Goal: Task Accomplishment & Management: Complete application form

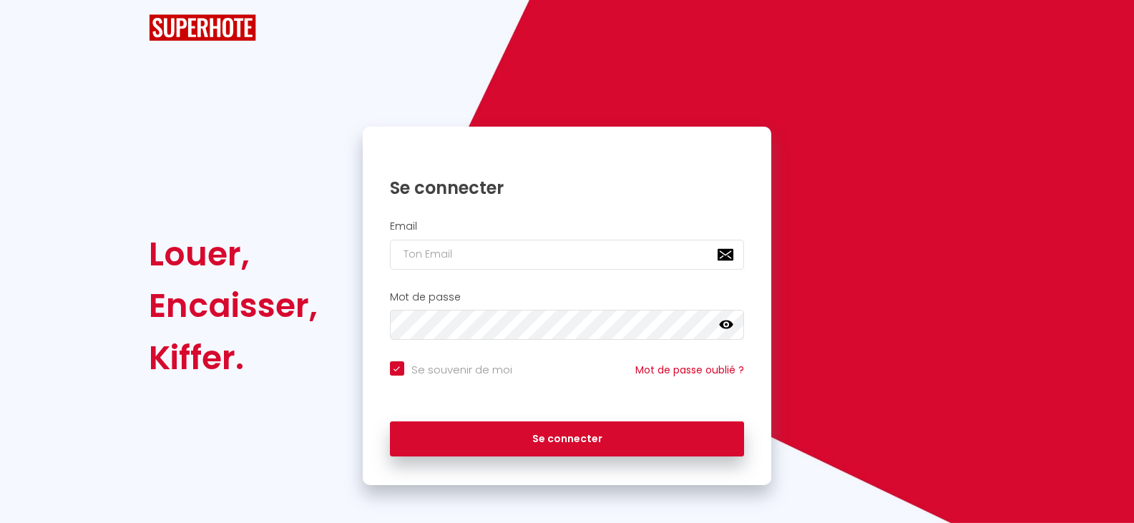
checkbox input "true"
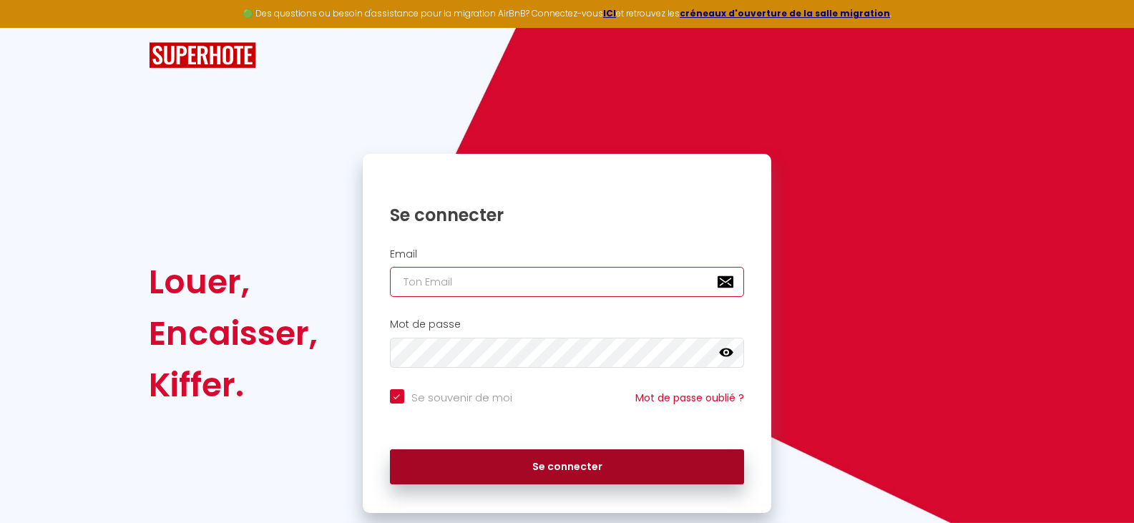
type input "[EMAIL_ADDRESS][DOMAIN_NAME]"
click at [556, 463] on button "Se connecter" at bounding box center [567, 467] width 355 height 36
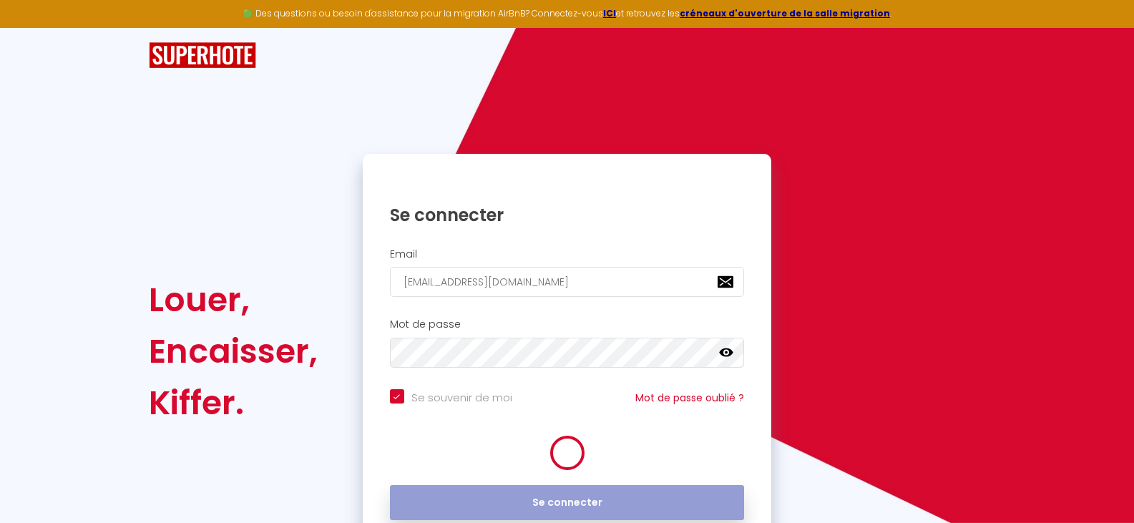
checkbox input "true"
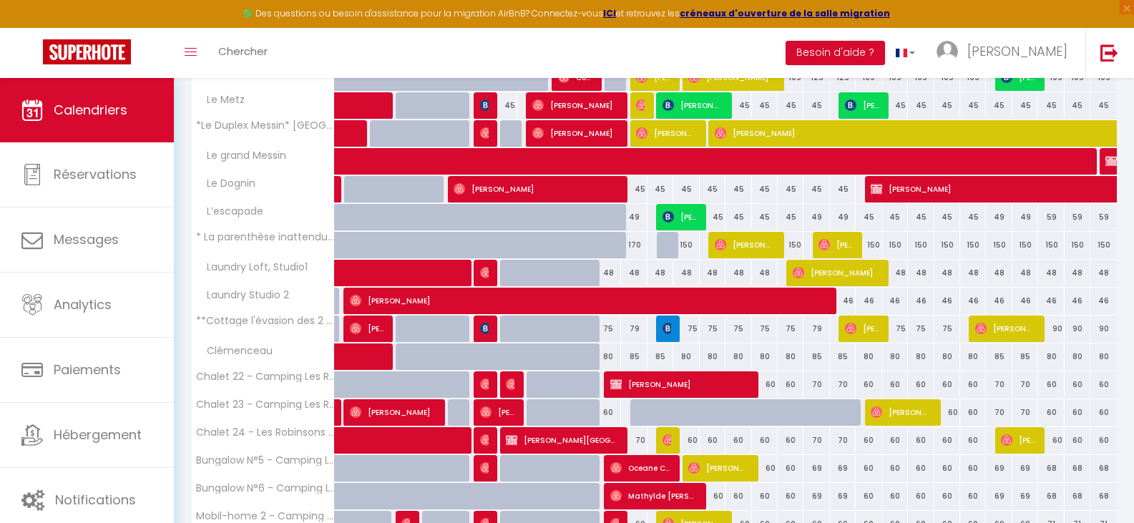
scroll to position [286, 0]
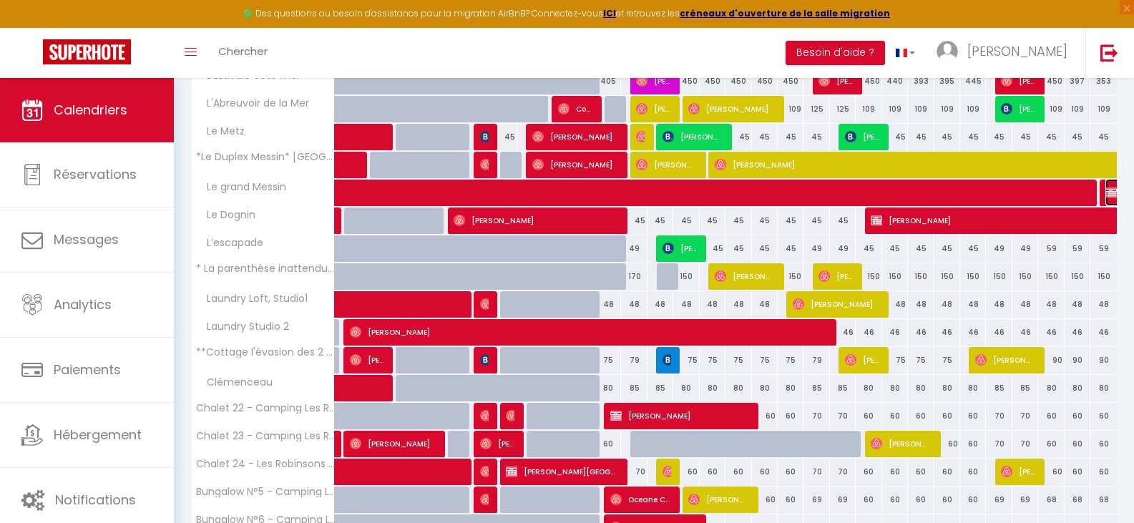
click at [1105, 195] on img at bounding box center [1110, 192] width 11 height 11
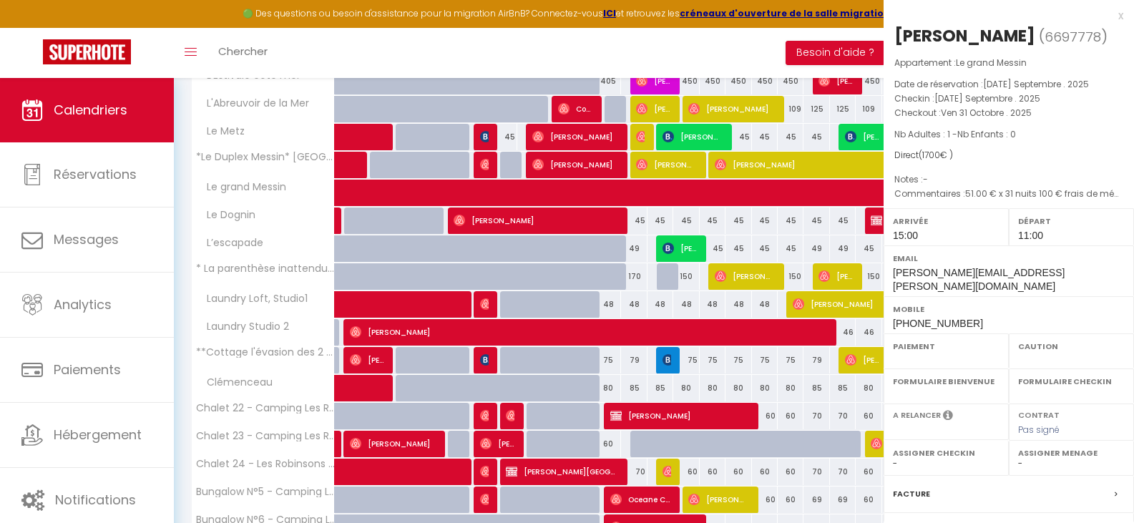
select select "KO"
select select "0"
select select "1"
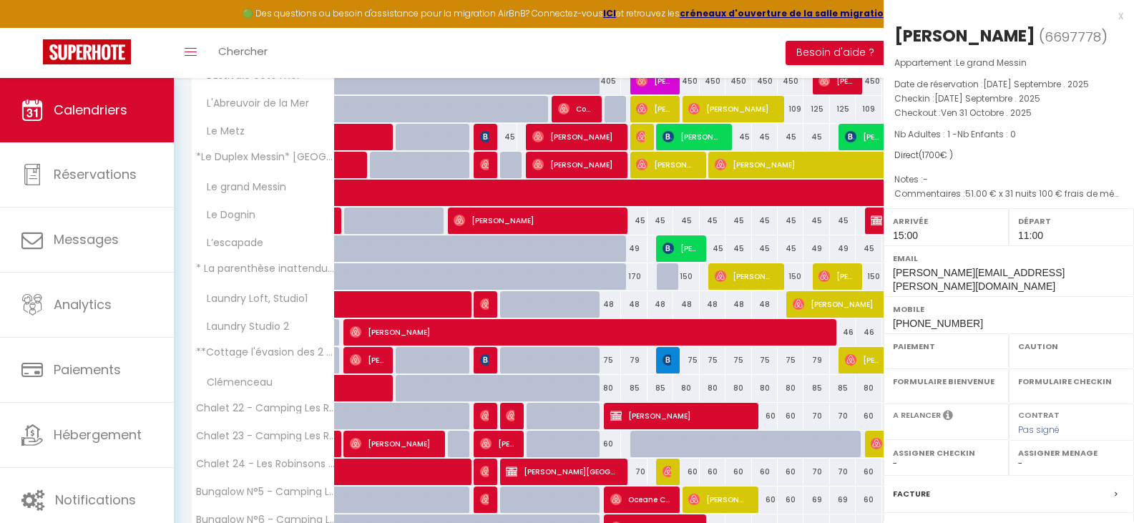
select select
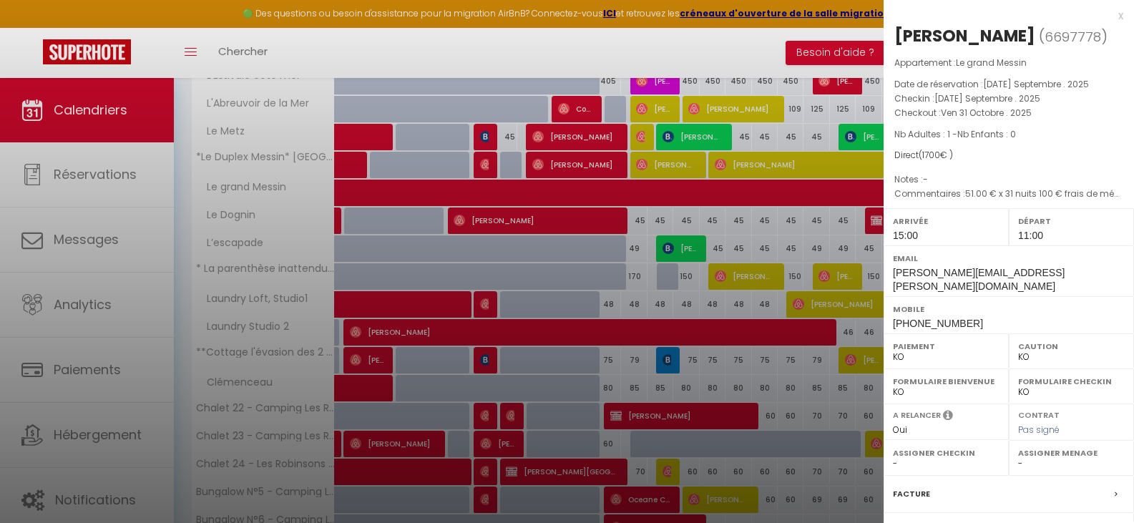
select select "32124"
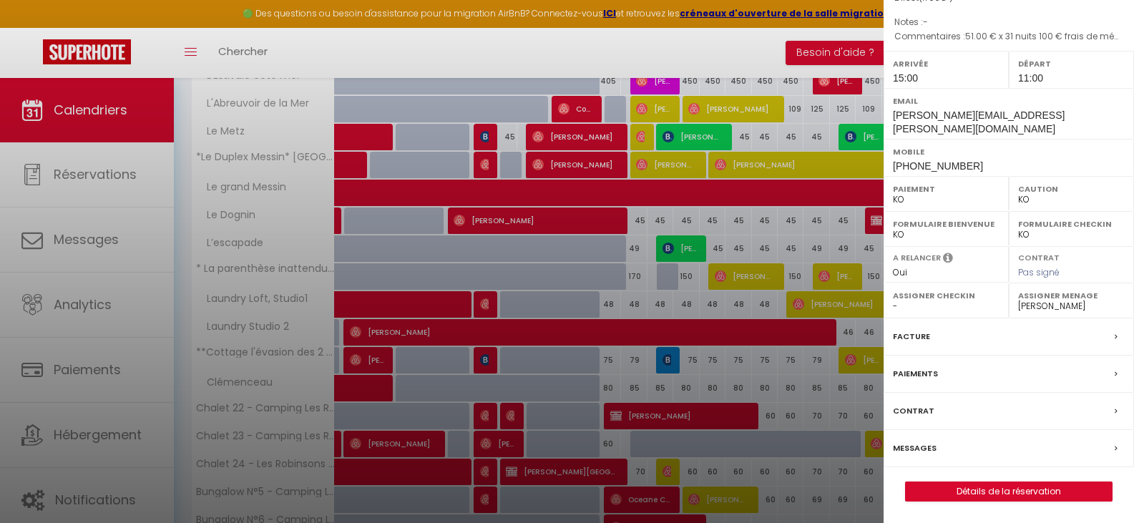
scroll to position [190, 0]
click at [921, 451] on label "Messages" at bounding box center [915, 448] width 44 height 15
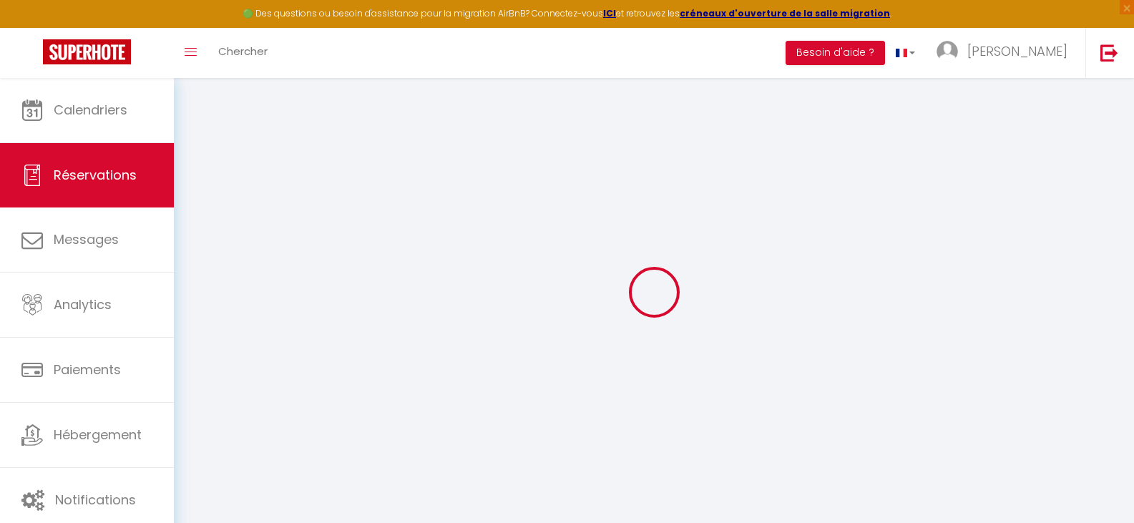
type input "[PERSON_NAME]"
type input "David.Jimenez@frontex.europa.eu"
type input "+34665689904"
type input "11630"
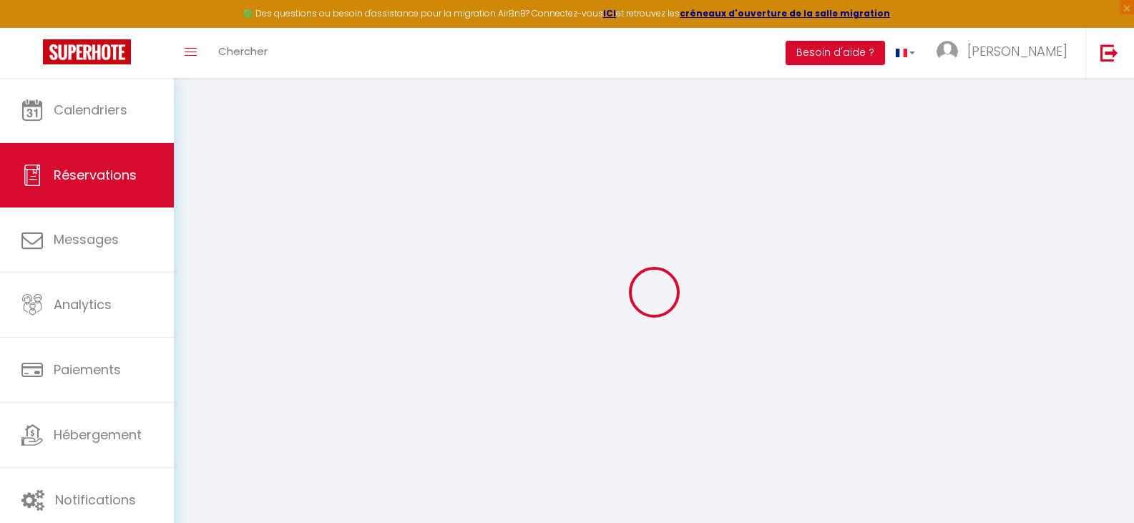
type input "[STREET_ADDRESS]"
type input "[GEOGRAPHIC_DATA]"
select select "ES"
type input "19"
select select "44695"
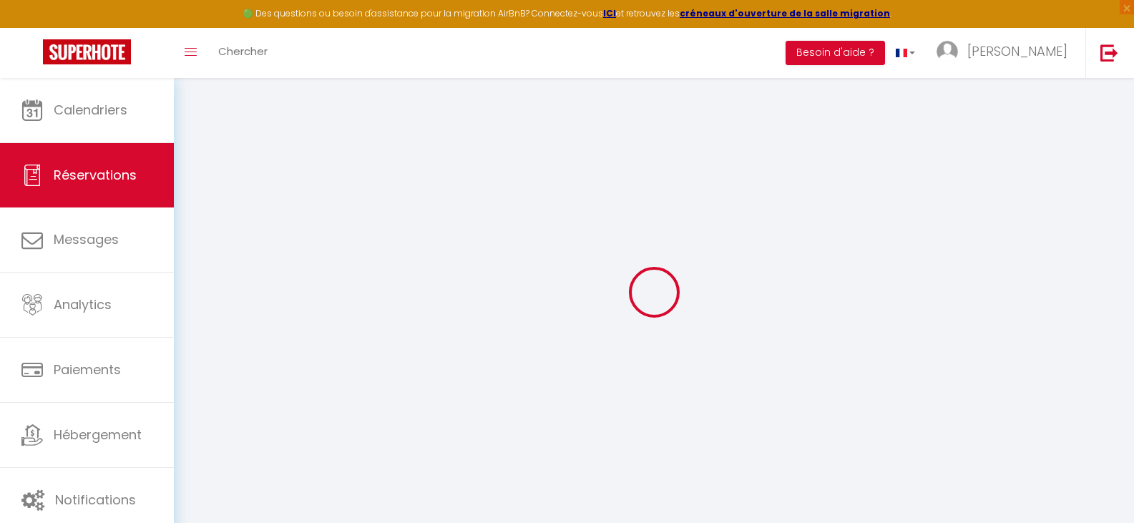
select select "2"
type input "Mar 30 Septembre 2025"
select select
type input "Ven 31 Octobre 2025"
select select
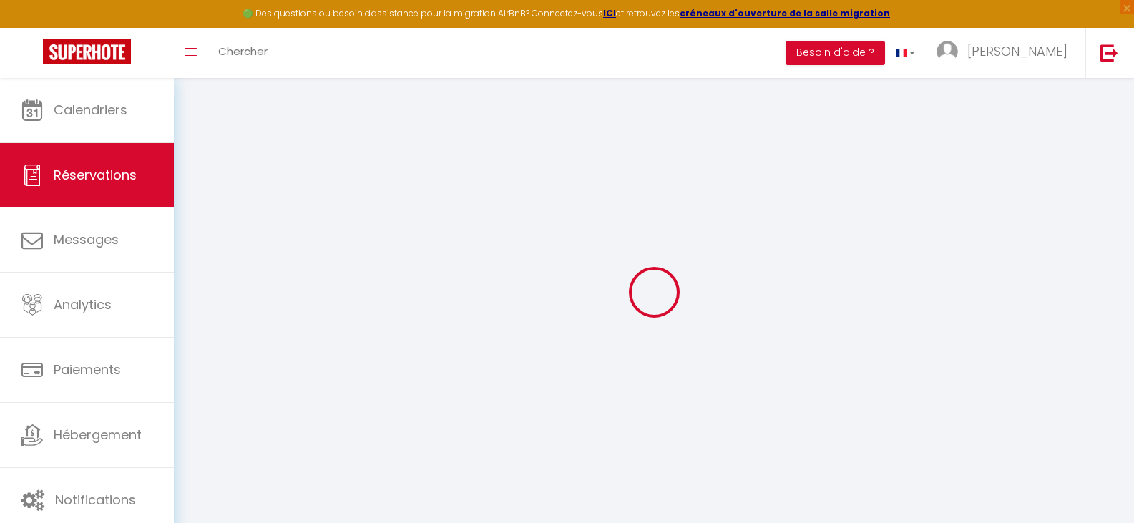
type input "1"
select select "10"
select select
type input "1581"
checkbox input "false"
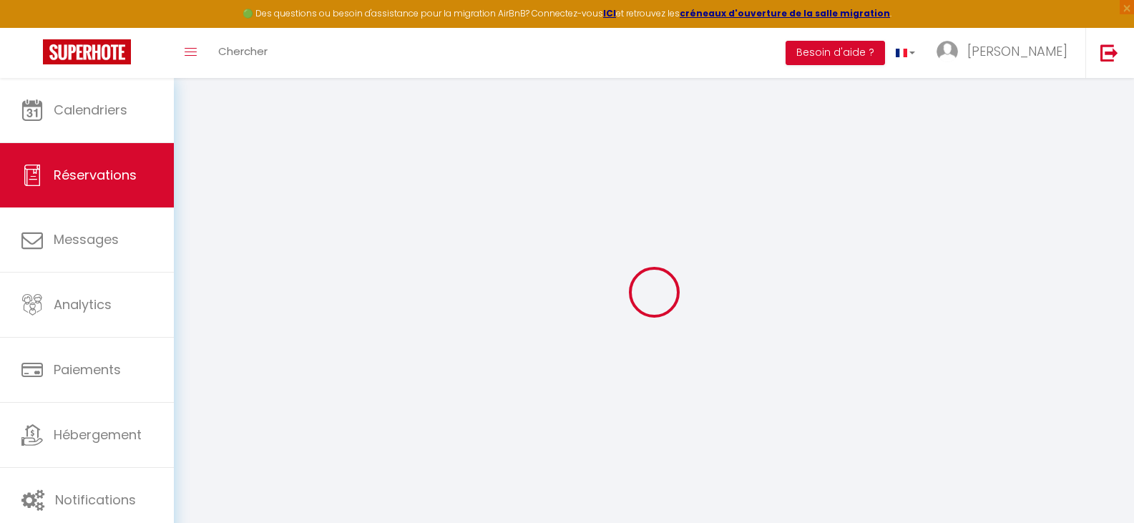
type input "1681"
type input "0"
select select
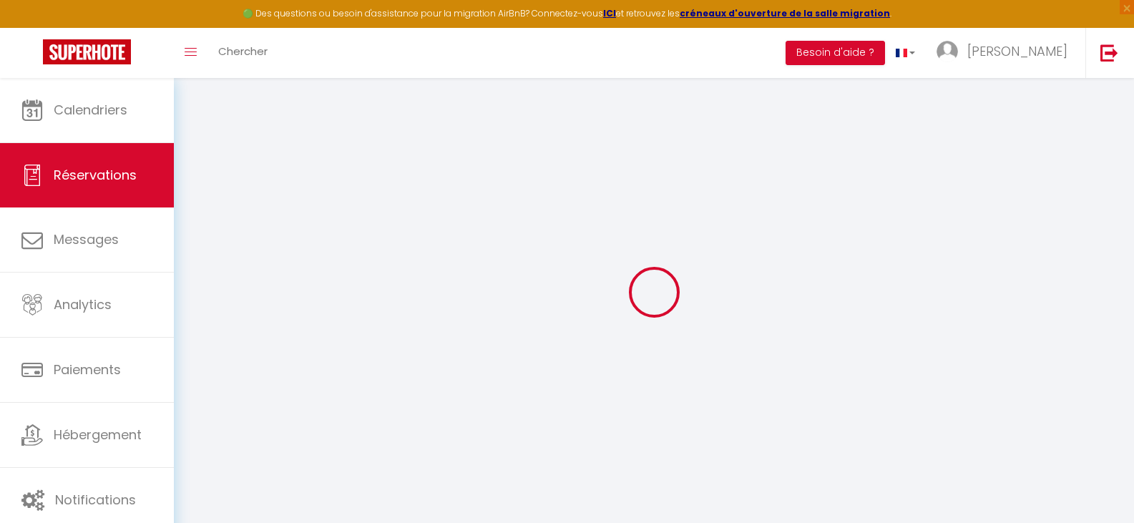
select select
select select "14"
checkbox input "false"
select select
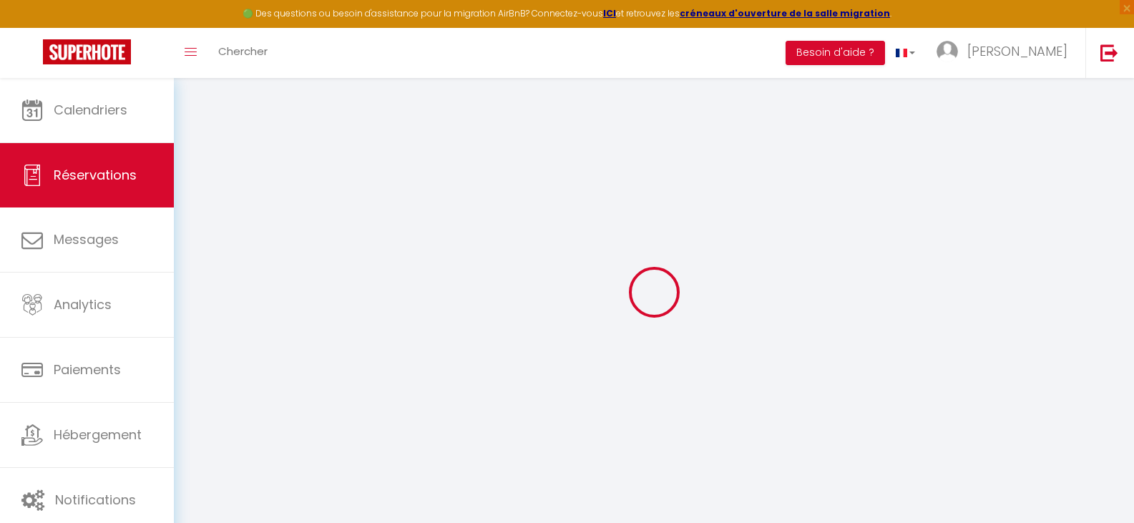
checkbox input "false"
select select
checkbox input "false"
type textarea "51.00 € x 31 nuits 100 € frais de ménage (5 ménages à 20 €) 24 € frais de linge"
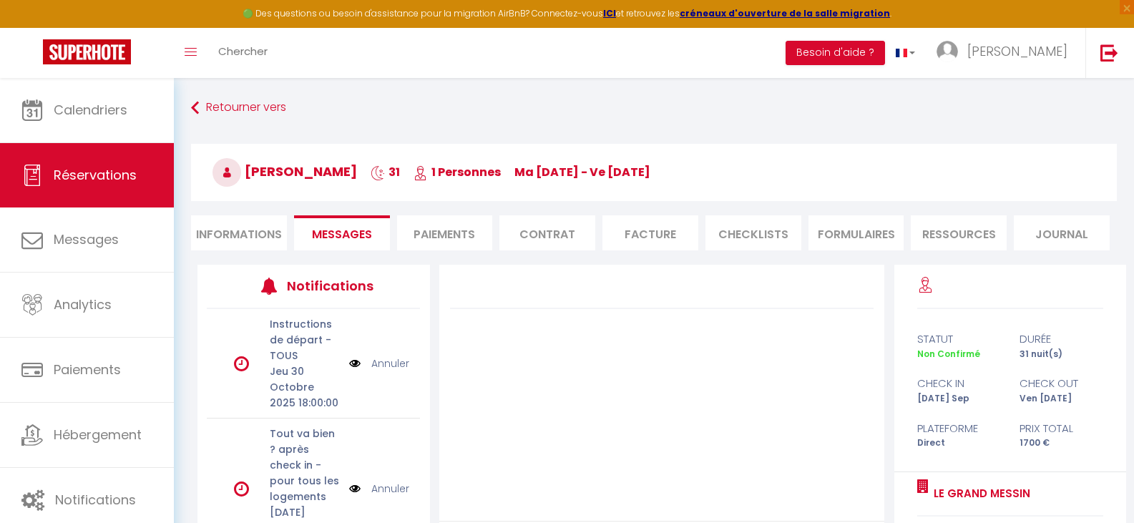
click at [647, 238] on li "Facture" at bounding box center [650, 232] width 96 height 35
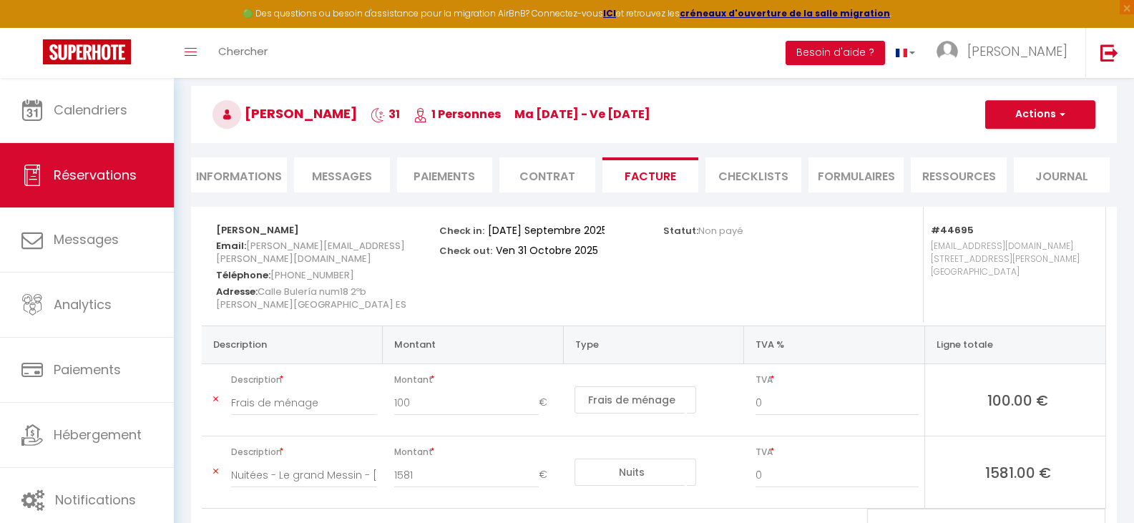
scroll to position [137, 0]
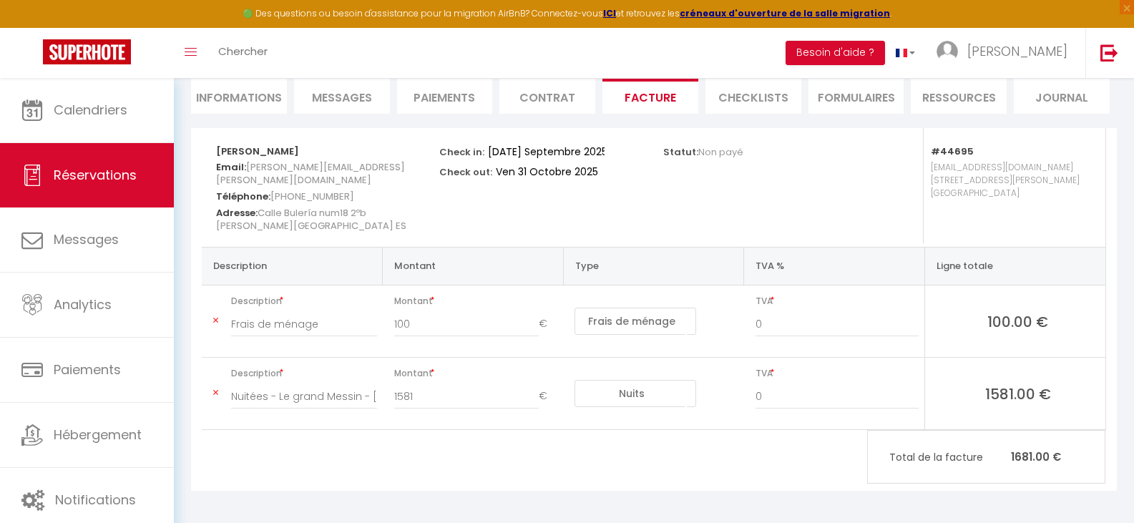
click at [242, 102] on li "Informations" at bounding box center [239, 96] width 96 height 35
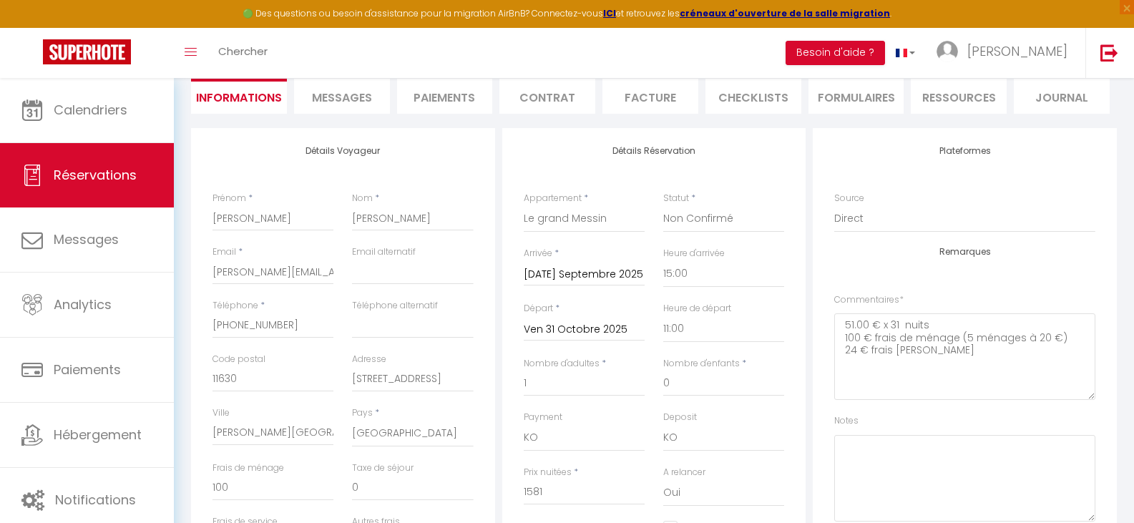
checkbox input "false"
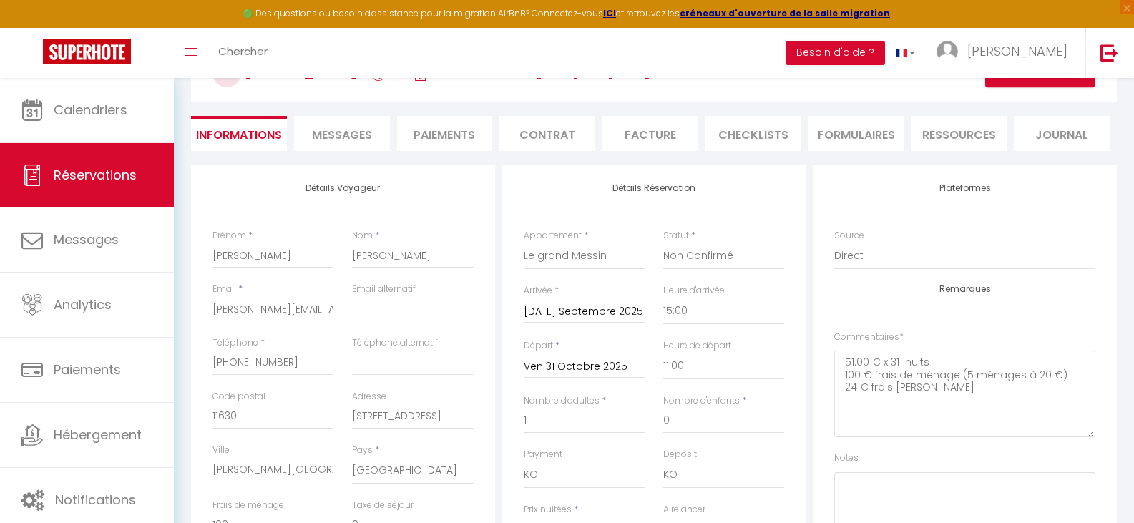
scroll to position [65, 0]
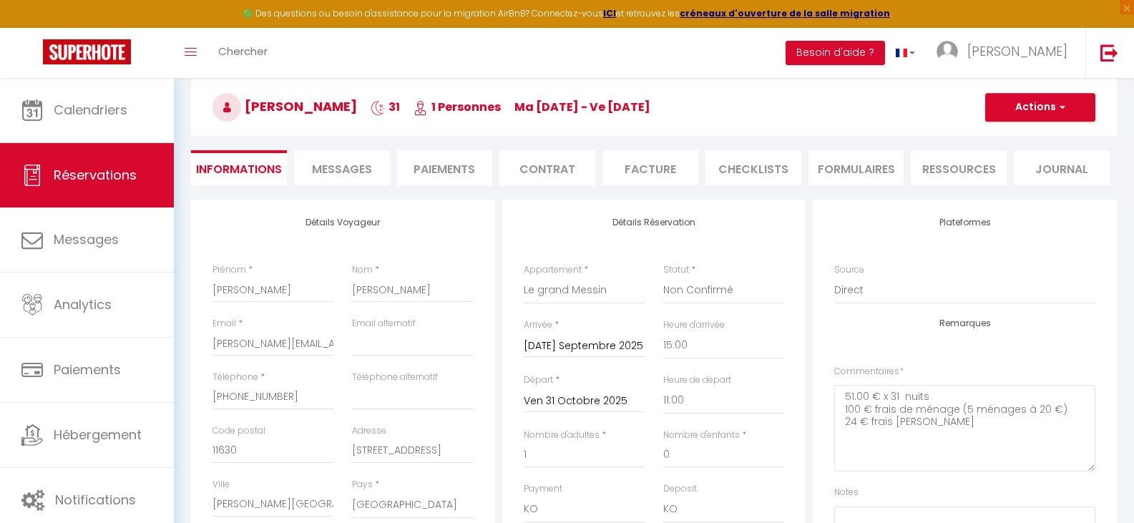
click at [655, 170] on li "Facture" at bounding box center [650, 167] width 96 height 35
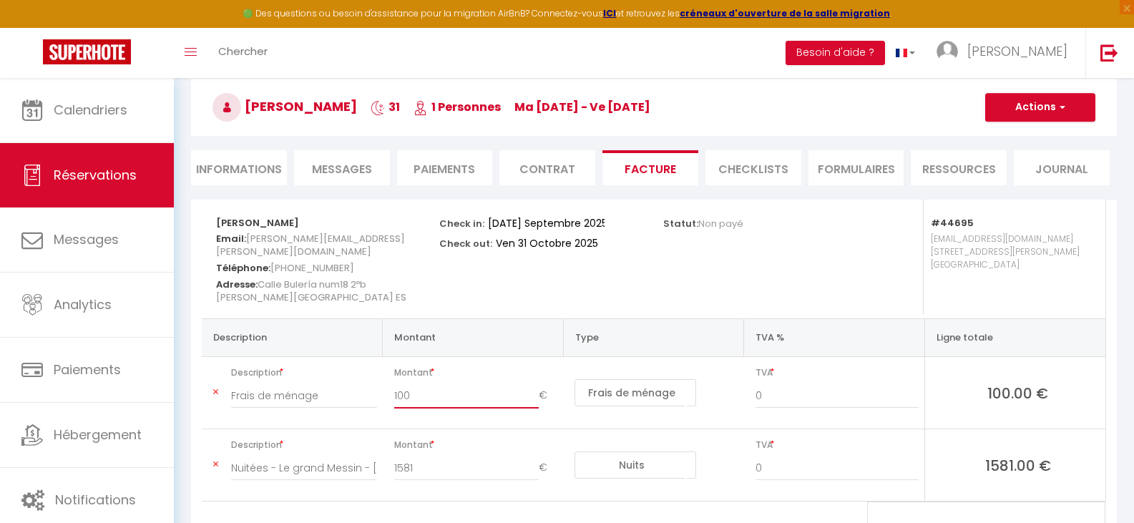
click at [409, 390] on input "100" at bounding box center [466, 396] width 145 height 26
type input "119"
click at [730, 269] on div "Statut: Non payé" at bounding box center [765, 259] width 223 height 119
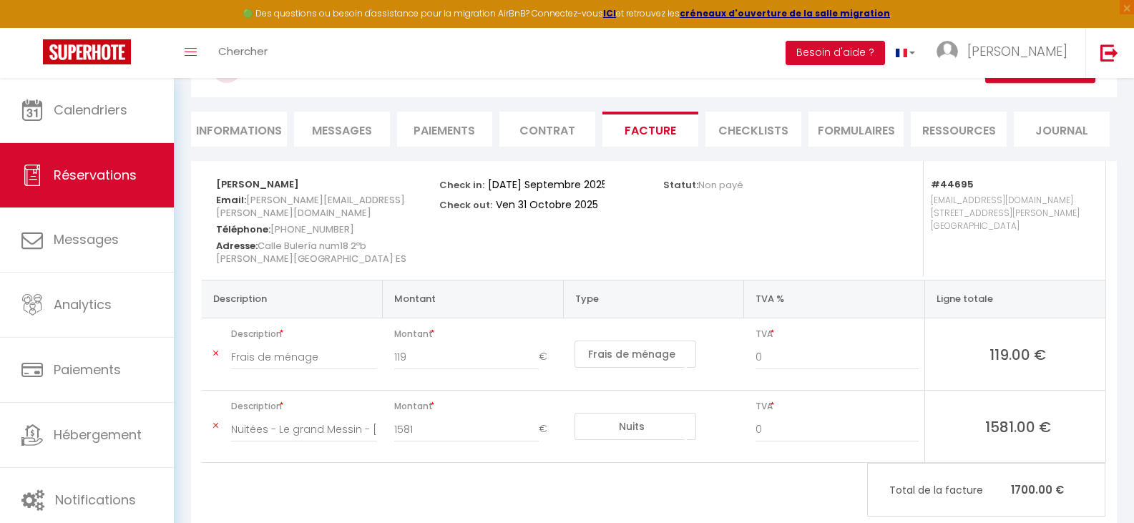
scroll to position [137, 0]
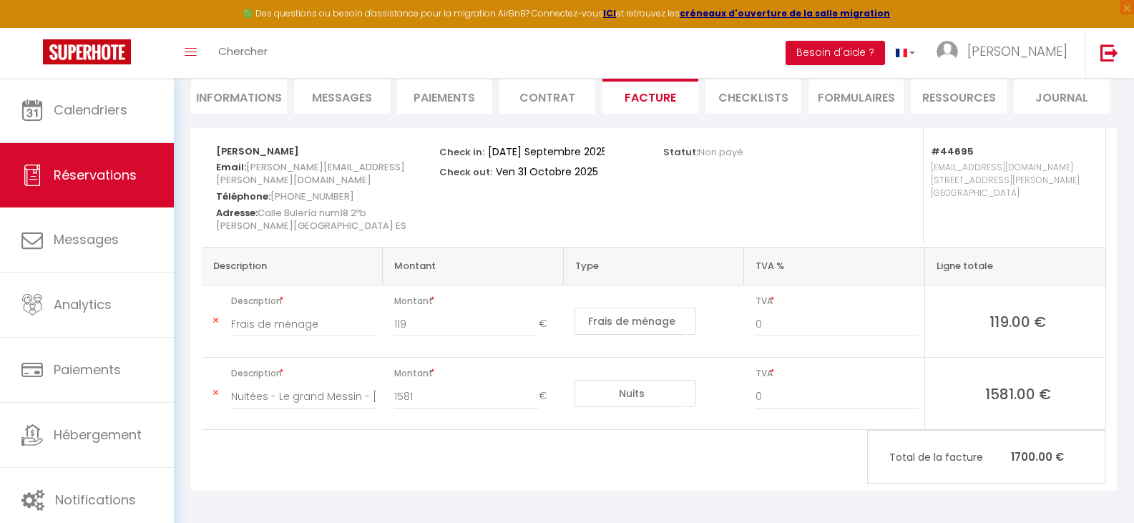
click at [680, 315] on select "Nuits Frais de ménage Taxe de séjour Autre Frais de service hôte Frais de paiem…" at bounding box center [635, 321] width 122 height 27
click at [328, 325] on input "Frais de ménage" at bounding box center [304, 324] width 146 height 26
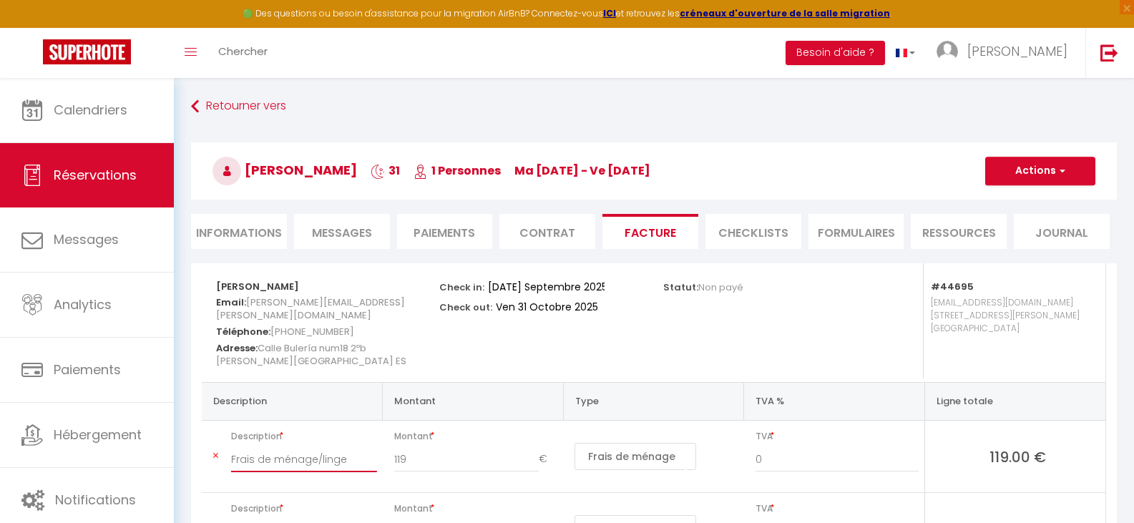
scroll to position [0, 0]
type input "Frais de ménage/linge"
click at [1031, 175] on button "Actions" at bounding box center [1040, 172] width 110 height 29
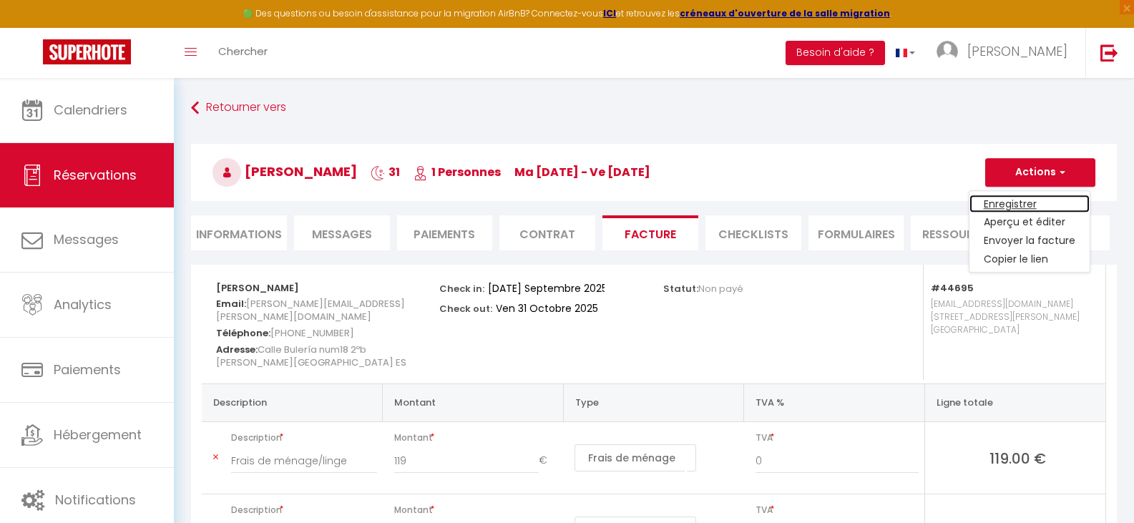
click at [1003, 207] on link "Enregistrer" at bounding box center [1029, 204] width 120 height 19
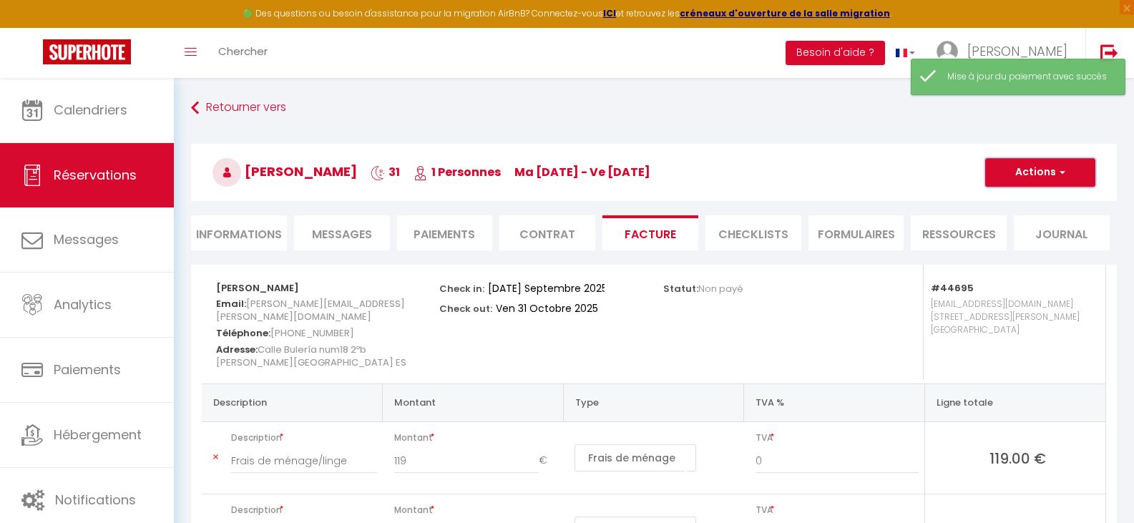
click at [1038, 175] on button "Actions" at bounding box center [1040, 172] width 110 height 29
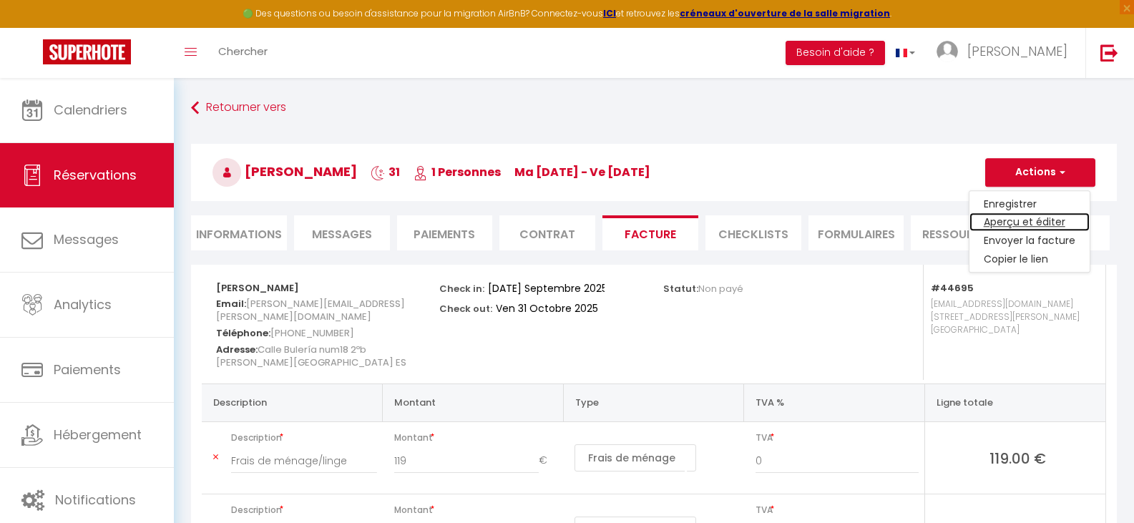
click at [1027, 222] on link "Aperçu et éditer" at bounding box center [1029, 222] width 120 height 19
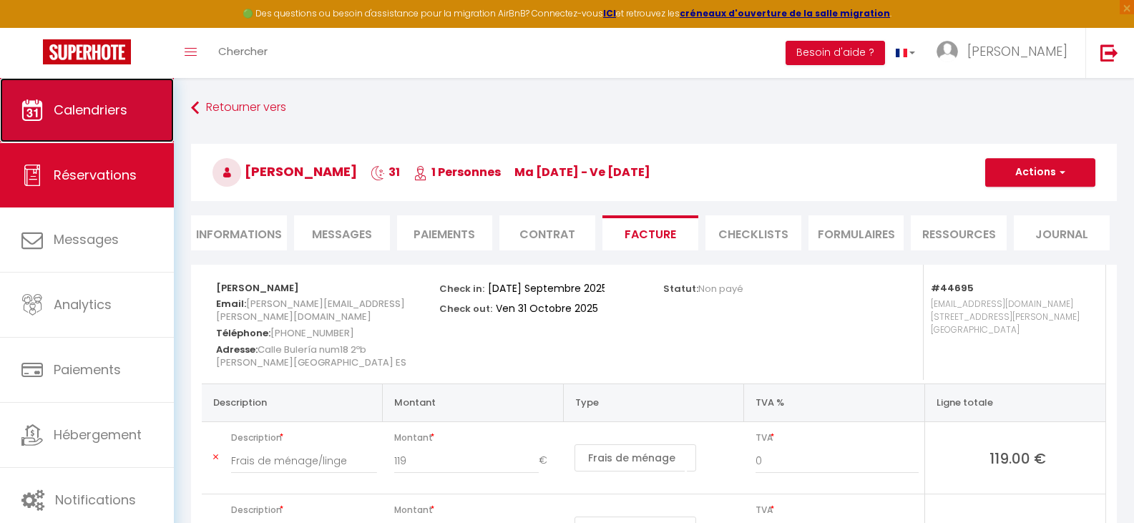
click at [82, 109] on span "Calendriers" at bounding box center [91, 110] width 74 height 18
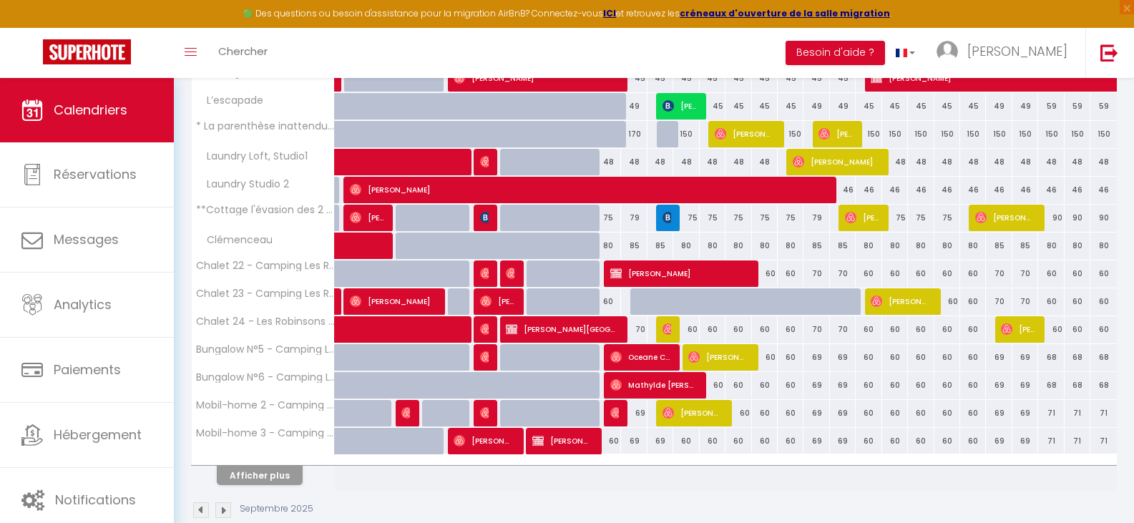
scroll to position [429, 0]
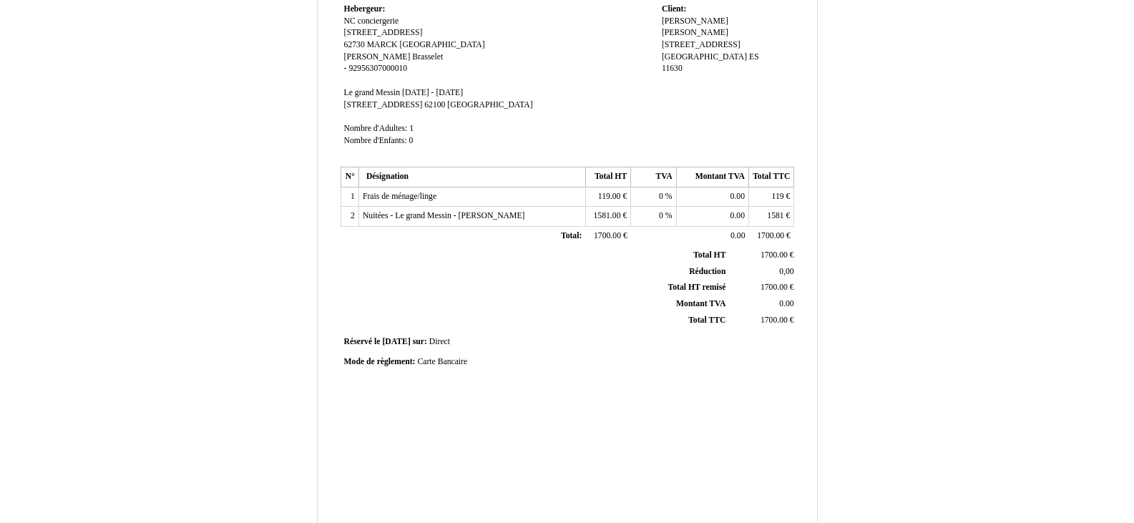
scroll to position [341, 0]
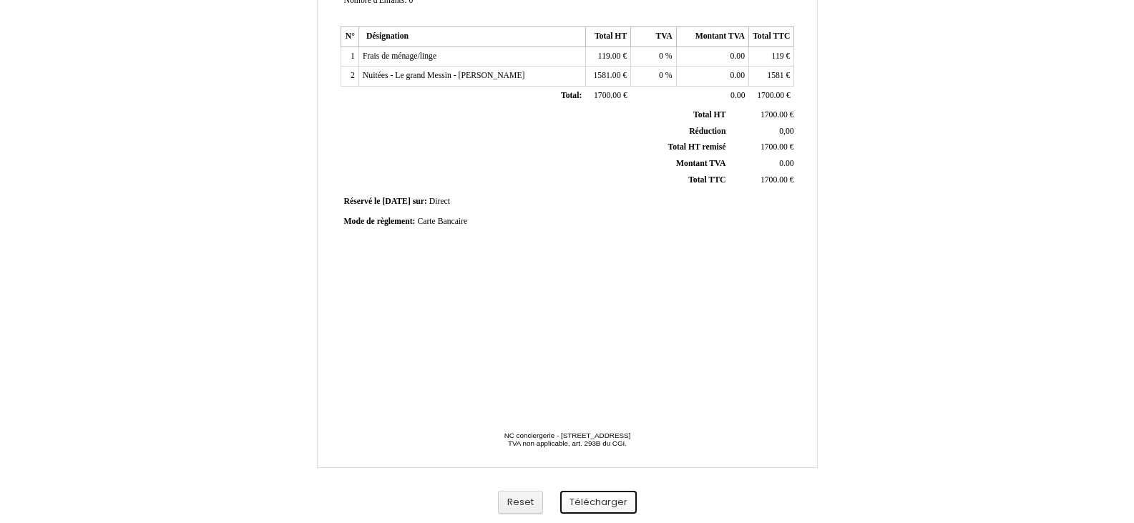
click at [605, 505] on button "Télécharger" at bounding box center [598, 503] width 77 height 24
